Goal: Navigation & Orientation: Find specific page/section

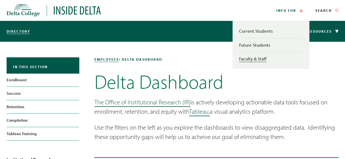
click at [255, 60] on link "Faculty & Staff" at bounding box center [252, 59] width 27 height 6
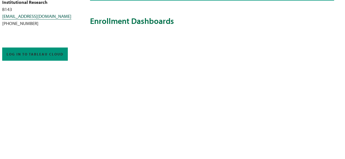
scroll to position [158, 5]
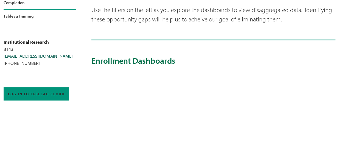
scroll to position [117, 3]
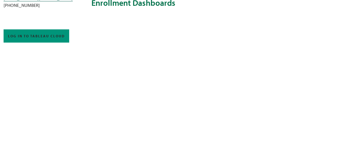
scroll to position [177, 3]
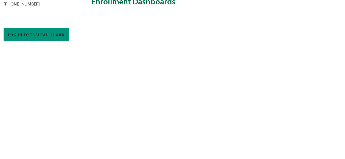
drag, startPoint x: 345, startPoint y: 72, endPoint x: 331, endPoint y: 14, distance: 59.9
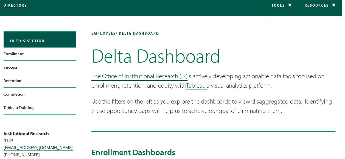
scroll to position [27, 3]
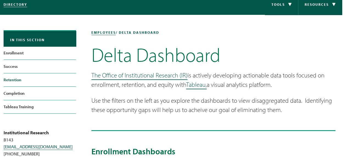
click at [15, 81] on link "Retention" at bounding box center [40, 79] width 73 height 13
